Goal: Navigation & Orientation: Find specific page/section

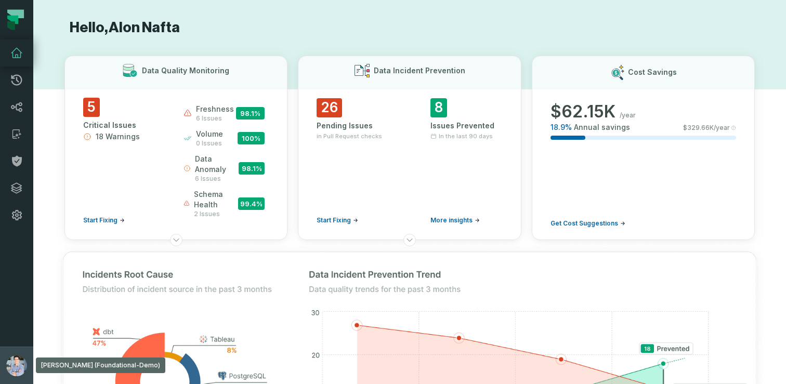
click at [11, 351] on button "Alon Nafta (Foundational-Demo) alon@foundational.io" at bounding box center [16, 365] width 33 height 37
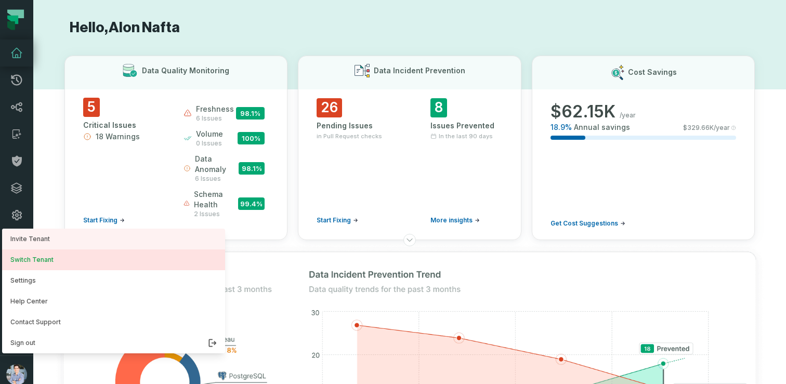
click at [39, 256] on button "Switch Tenant" at bounding box center [113, 259] width 223 height 21
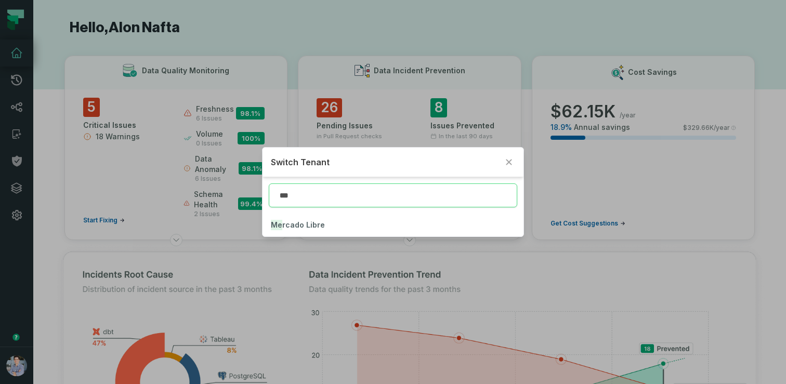
type input "****"
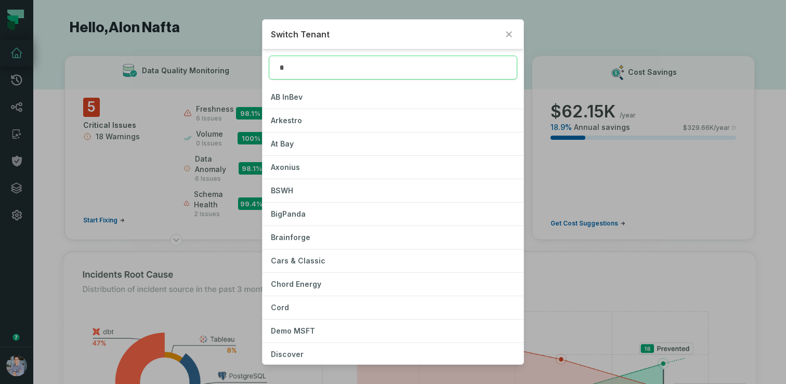
type input "**"
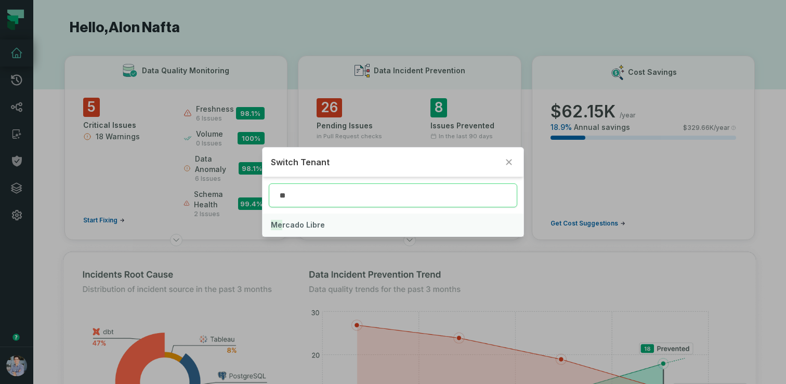
click at [302, 230] on button "Me rcado Libre" at bounding box center [392, 225] width 261 height 23
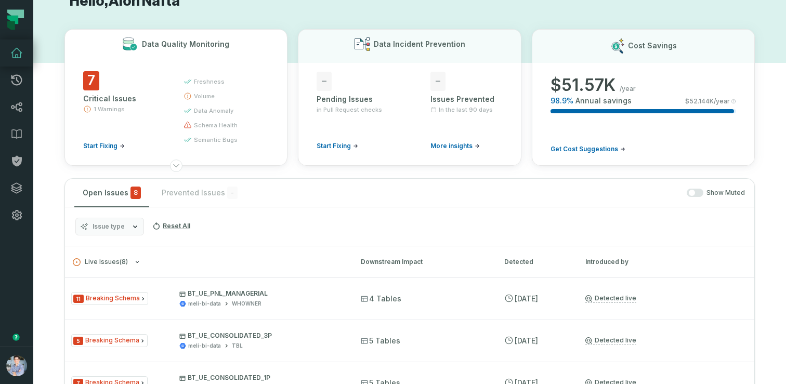
scroll to position [37, 0]
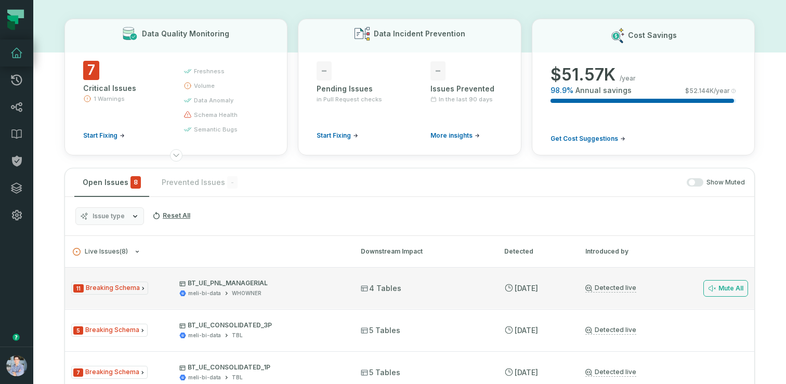
click at [242, 289] on div "WHOWNER" at bounding box center [247, 293] width 30 height 8
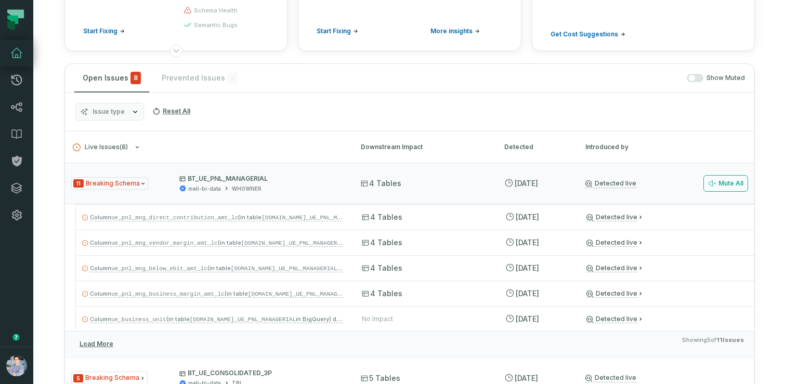
scroll to position [143, 0]
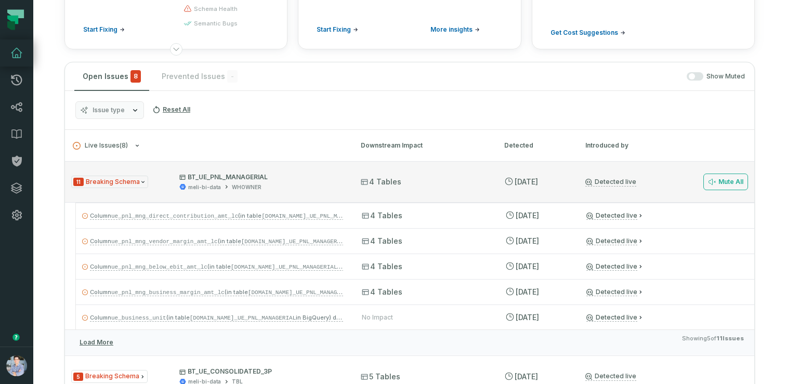
click at [254, 182] on span "BT_UE_PNL_MANAGERIAL meli-bi-data WHOWNER" at bounding box center [260, 182] width 162 height 18
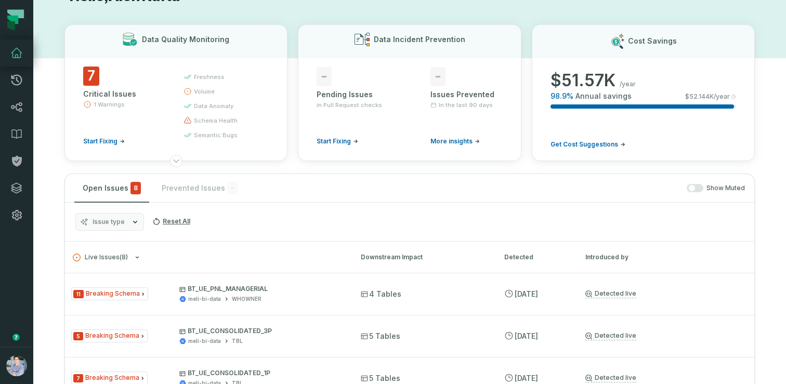
scroll to position [0, 0]
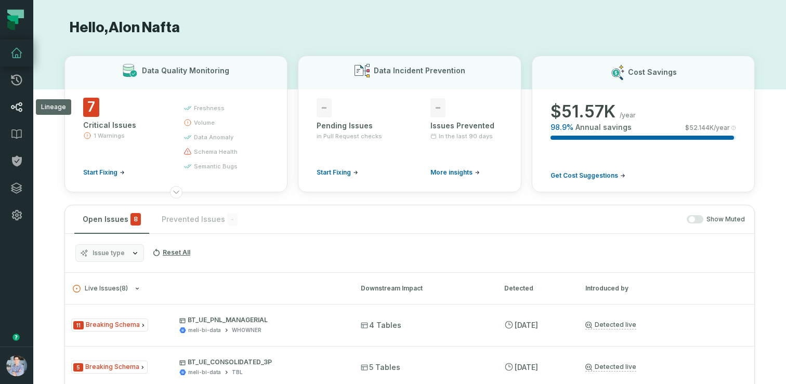
click at [21, 111] on icon at bounding box center [16, 106] width 11 height 9
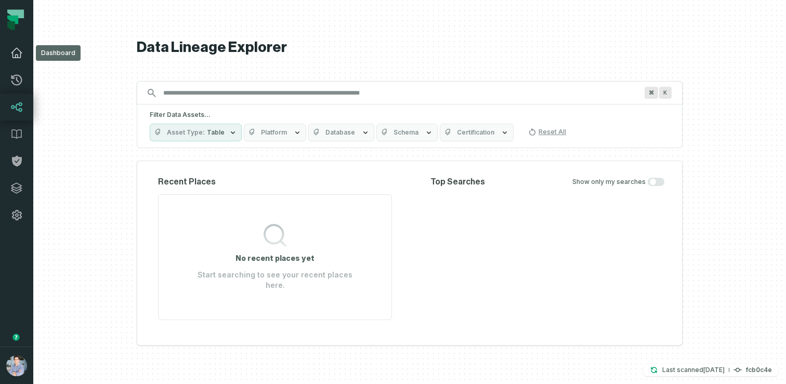
click at [20, 50] on icon at bounding box center [16, 53] width 12 height 12
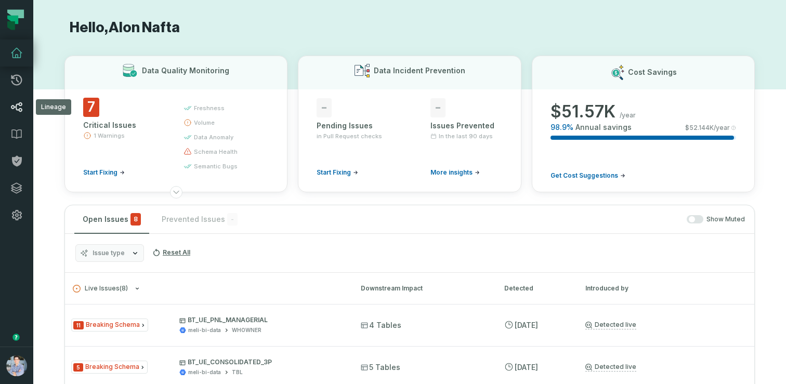
click at [17, 104] on icon at bounding box center [16, 107] width 11 height 10
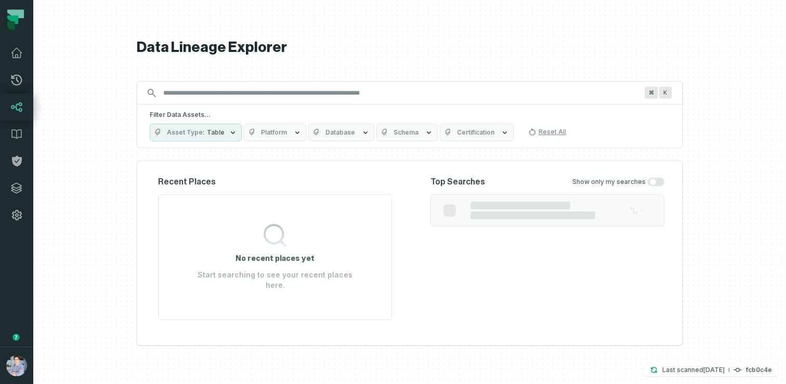
click at [130, 129] on div at bounding box center [409, 192] width 753 height 384
click at [150, 55] on h1 "Data Lineage Explorer" at bounding box center [410, 47] width 546 height 18
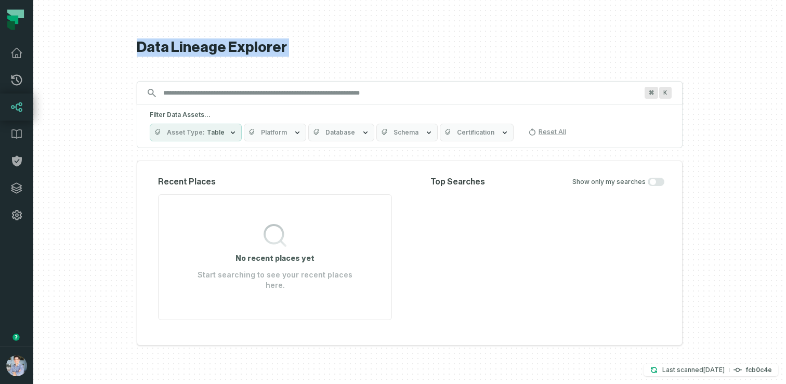
click at [167, 54] on h1 "Data Lineage Explorer" at bounding box center [410, 47] width 546 height 18
click at [234, 43] on h1 "Data Lineage Explorer" at bounding box center [410, 47] width 546 height 18
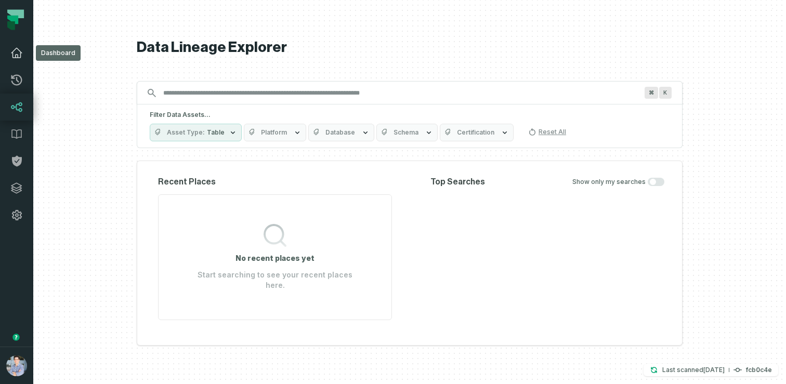
click at [23, 63] on link "Dashboard" at bounding box center [16, 52] width 33 height 27
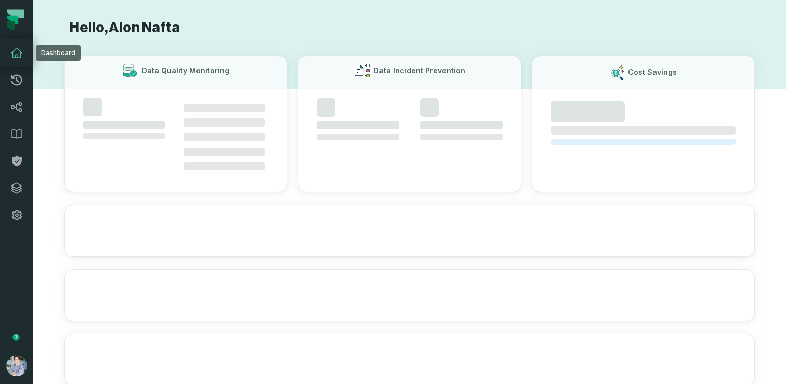
click at [23, 55] on link "Dashboard" at bounding box center [16, 52] width 33 height 27
